Goal: Find specific page/section: Find specific page/section

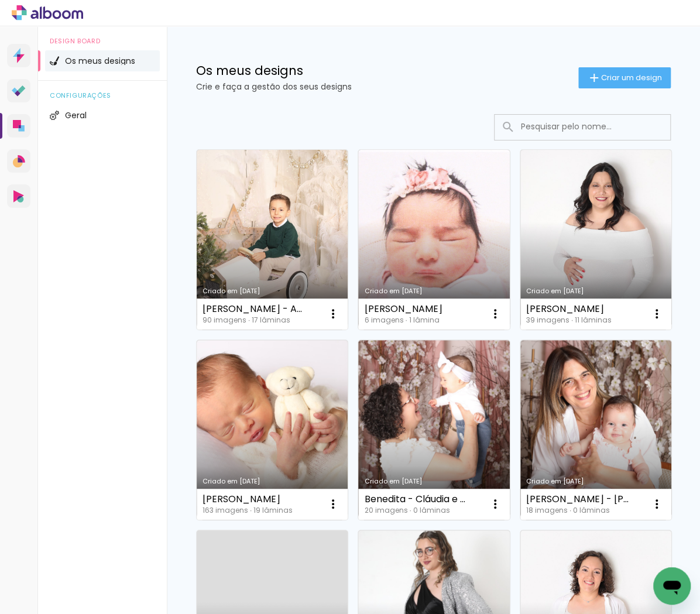
click at [564, 124] on input at bounding box center [598, 127] width 167 height 24
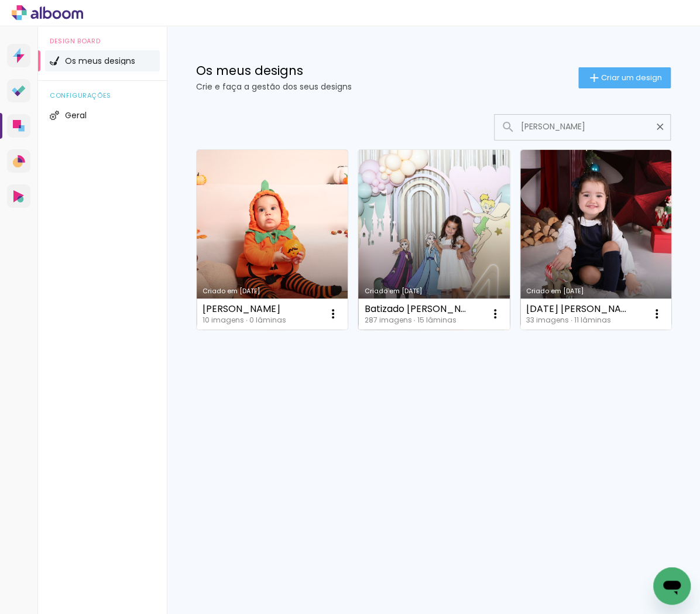
type input "[PERSON_NAME]"
type paper-input "[PERSON_NAME]"
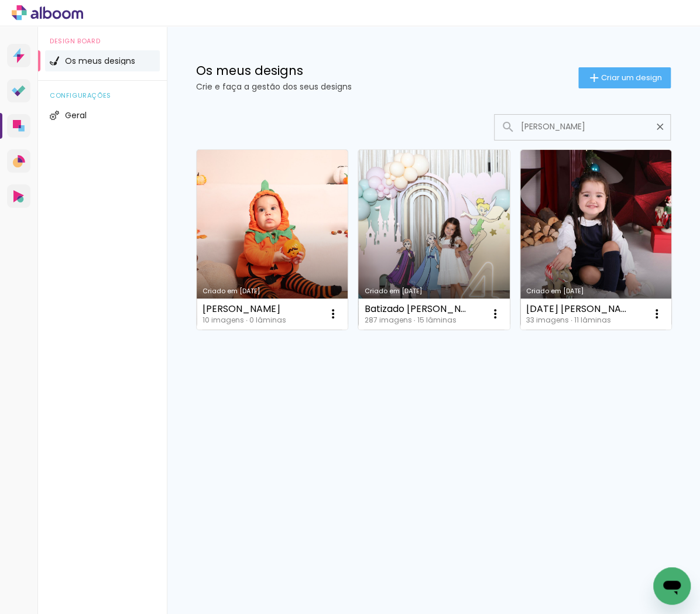
click at [430, 231] on link "Criado em [DATE]" at bounding box center [433, 240] width 151 height 180
